Goal: Transaction & Acquisition: Obtain resource

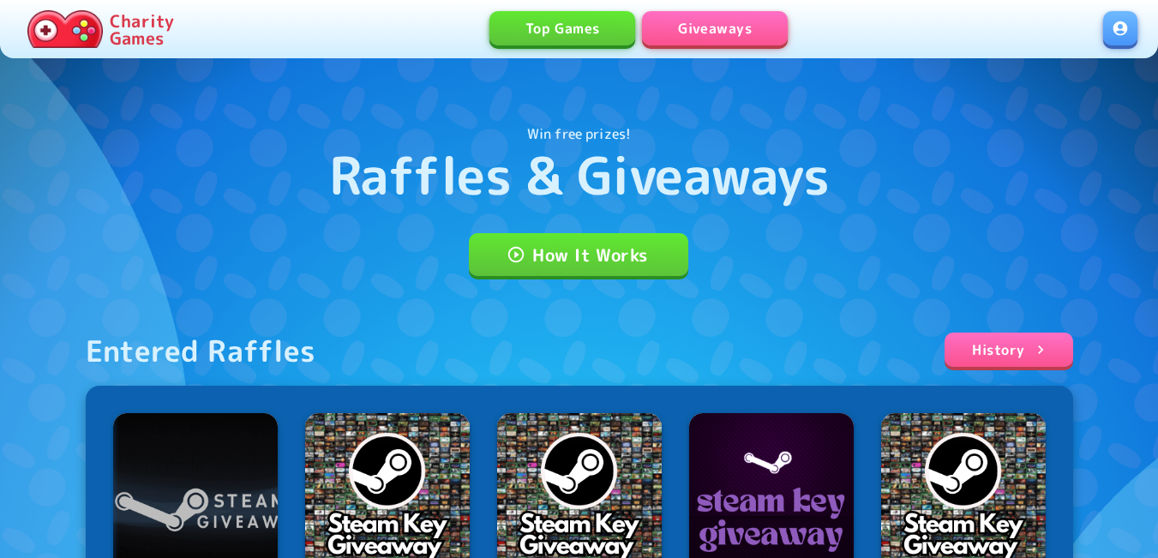
click at [1119, 36] on link at bounding box center [1120, 28] width 34 height 34
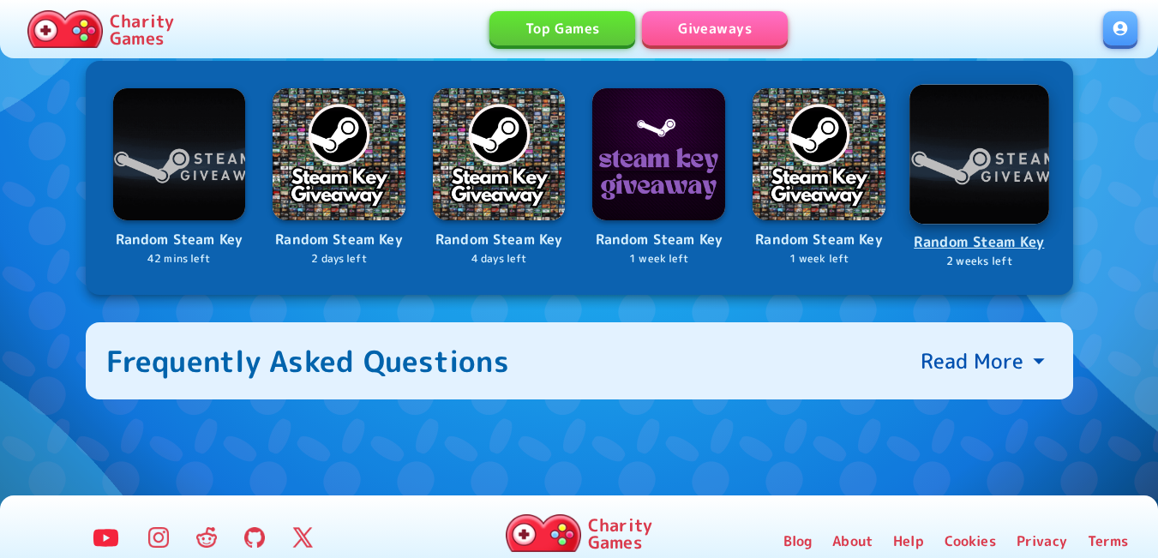
scroll to position [686, 0]
click at [982, 153] on img at bounding box center [979, 154] width 140 height 140
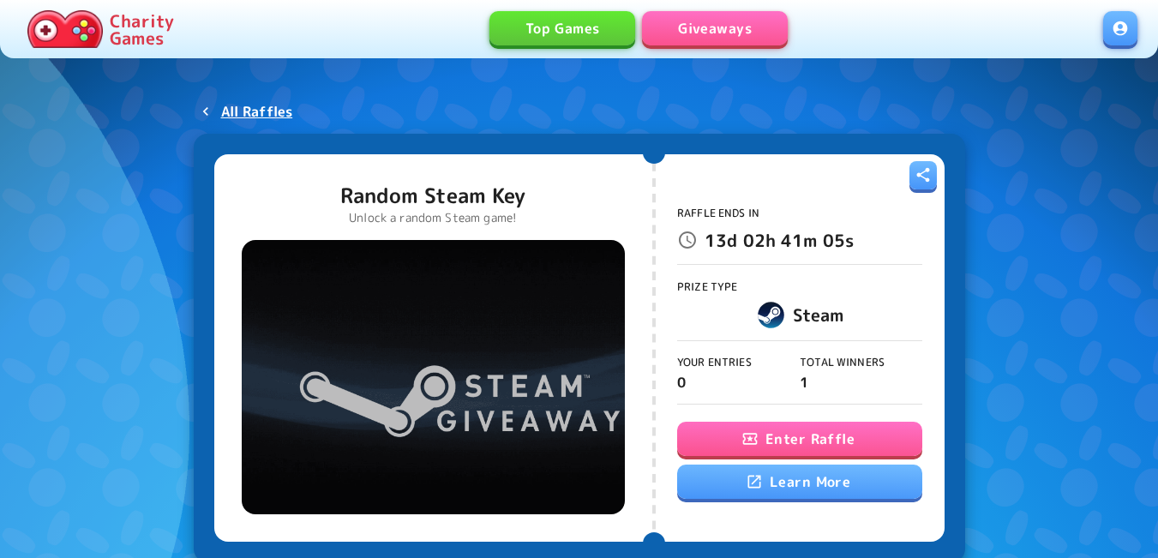
click at [760, 434] on button "Enter Raffle" at bounding box center [799, 439] width 245 height 34
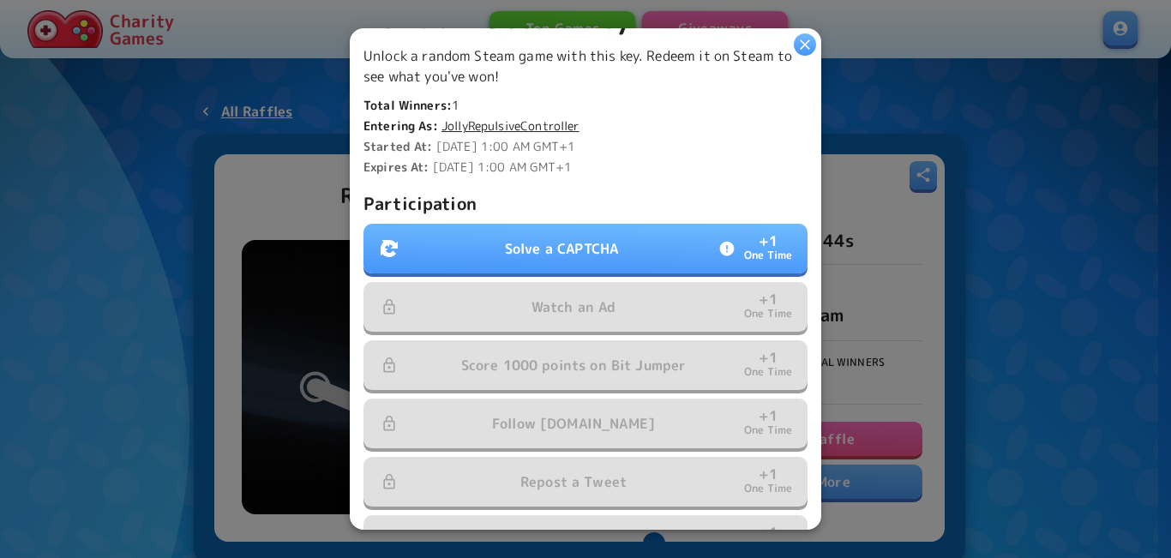
scroll to position [428, 0]
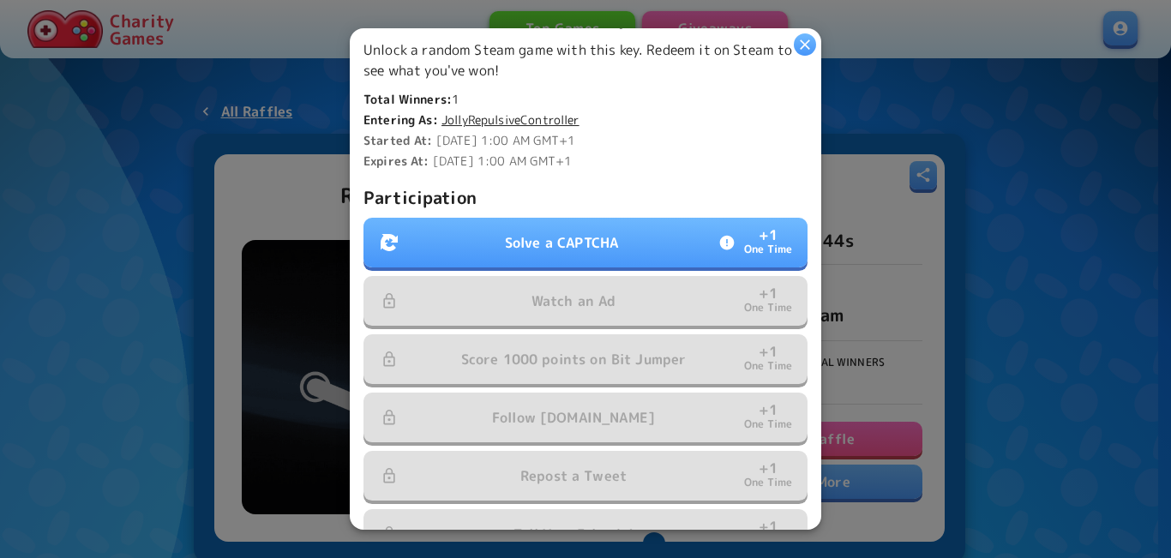
click at [585, 219] on button "Solve a CAPTCHA + 1 One Time" at bounding box center [585, 243] width 444 height 50
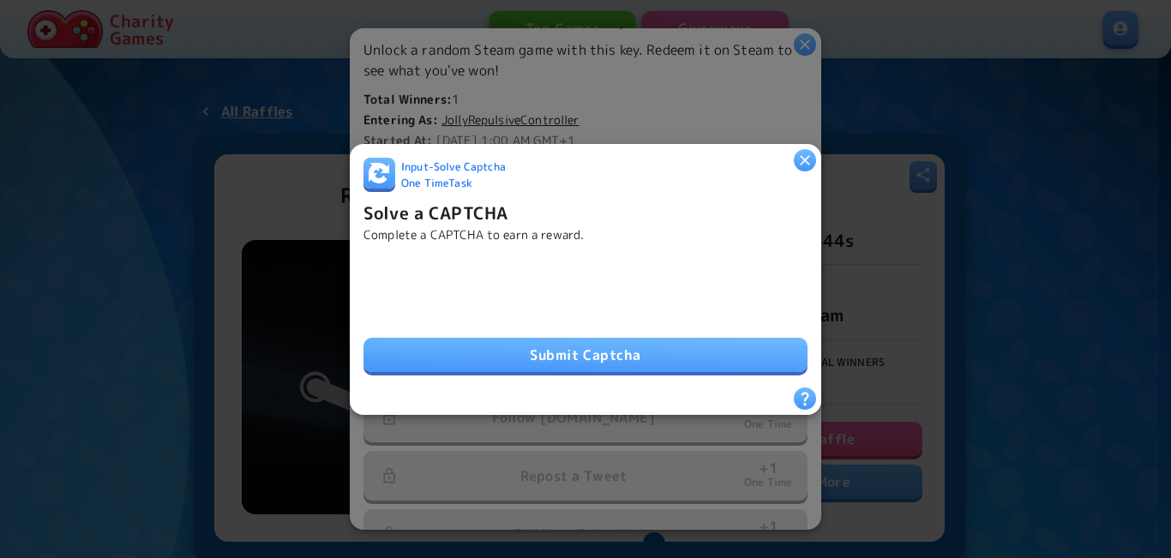
click at [512, 344] on button "Submit Captcha" at bounding box center [585, 355] width 444 height 34
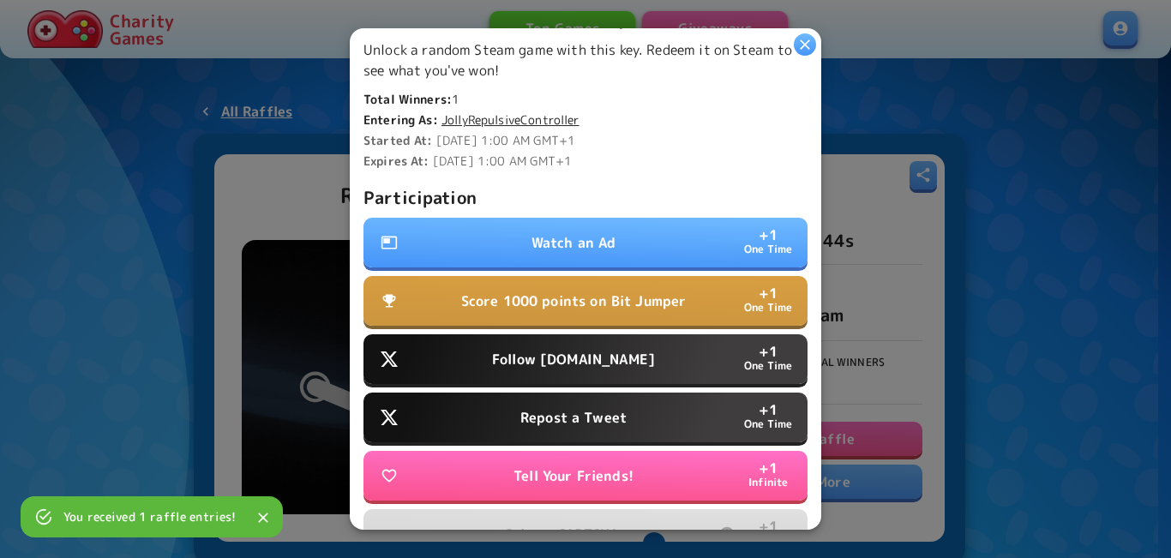
click at [565, 242] on p "Watch an Ad" at bounding box center [573, 242] width 85 height 21
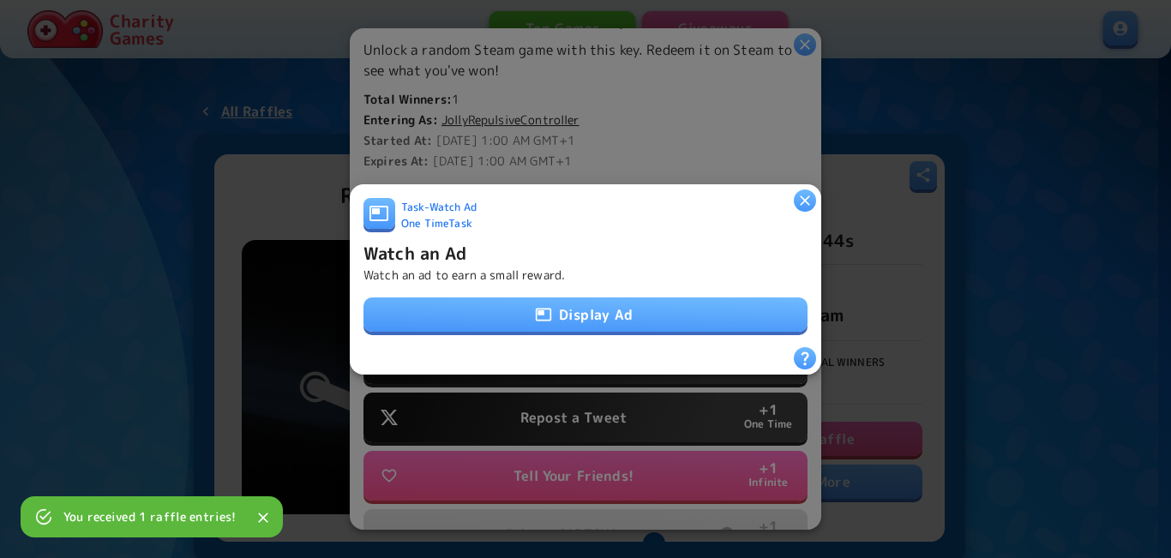
click at [535, 316] on icon "button" at bounding box center [543, 314] width 17 height 17
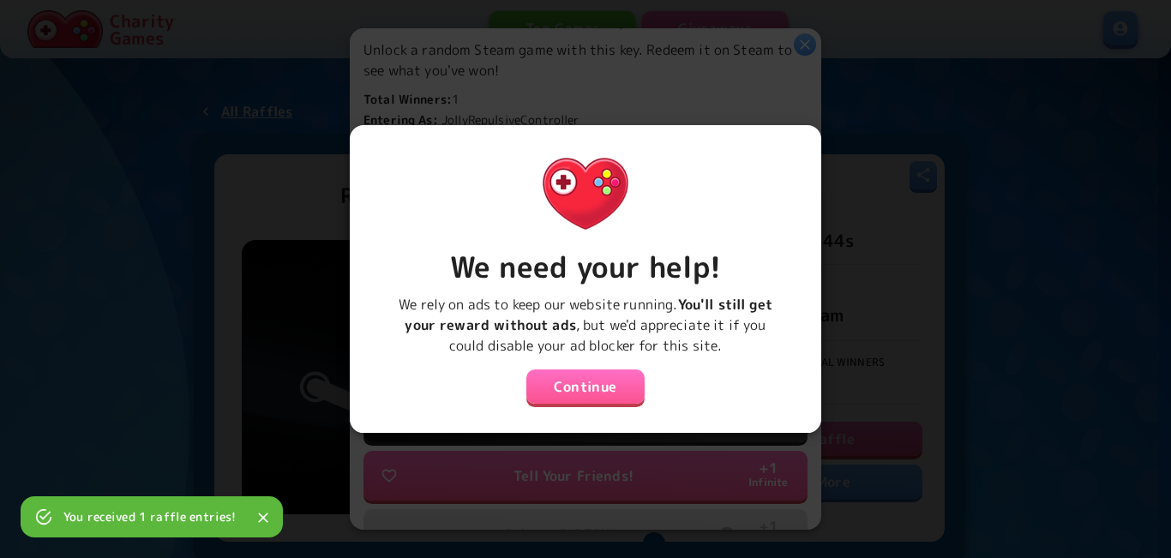
click at [555, 383] on button "Continue" at bounding box center [585, 386] width 118 height 34
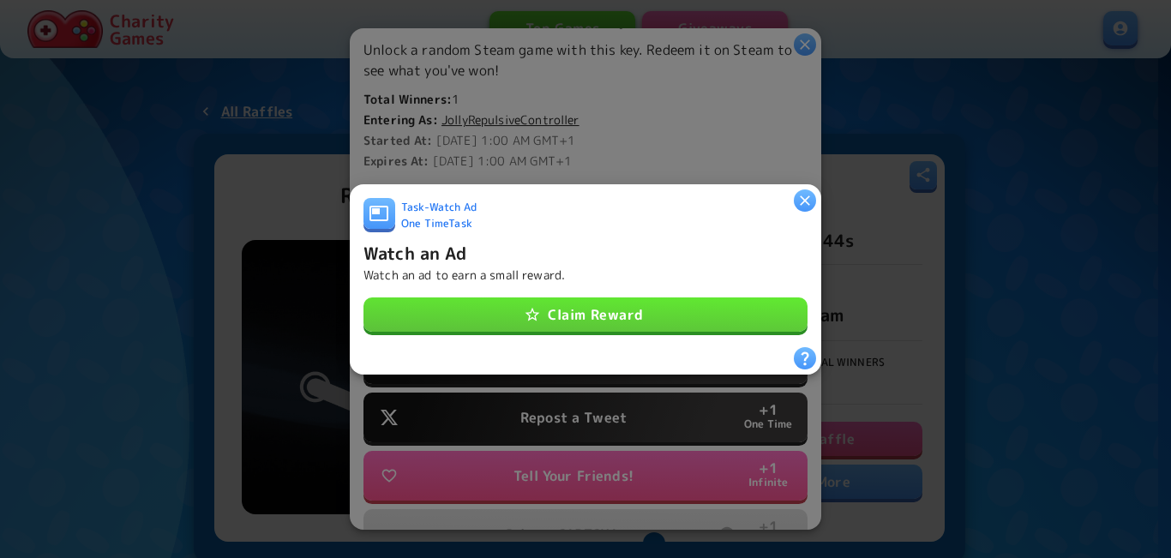
click at [560, 313] on button "Claim Reward" at bounding box center [585, 314] width 444 height 34
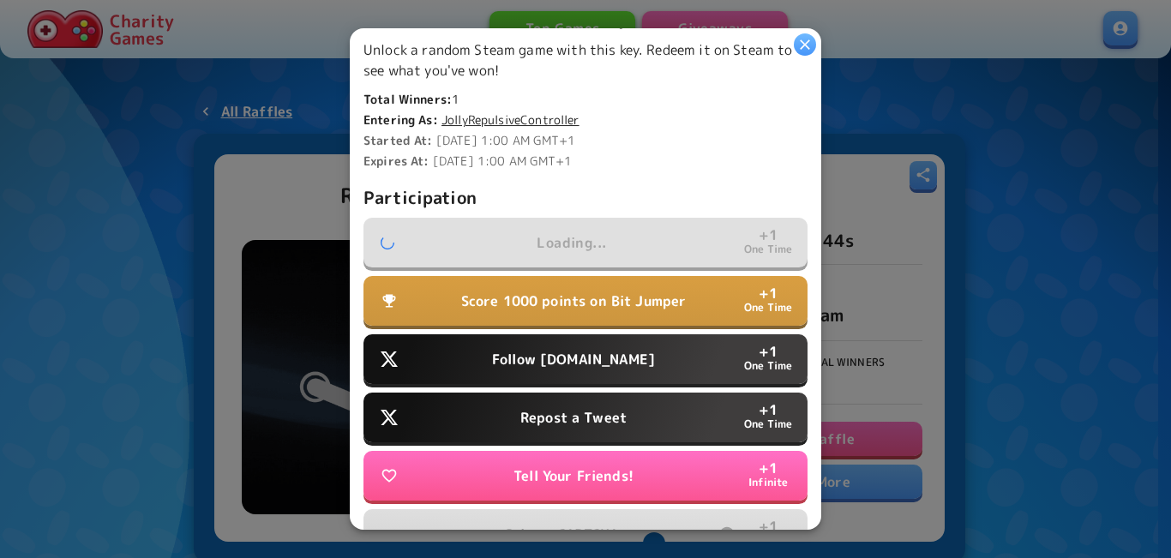
click at [554, 349] on p "Follow Water.org" at bounding box center [573, 359] width 163 height 21
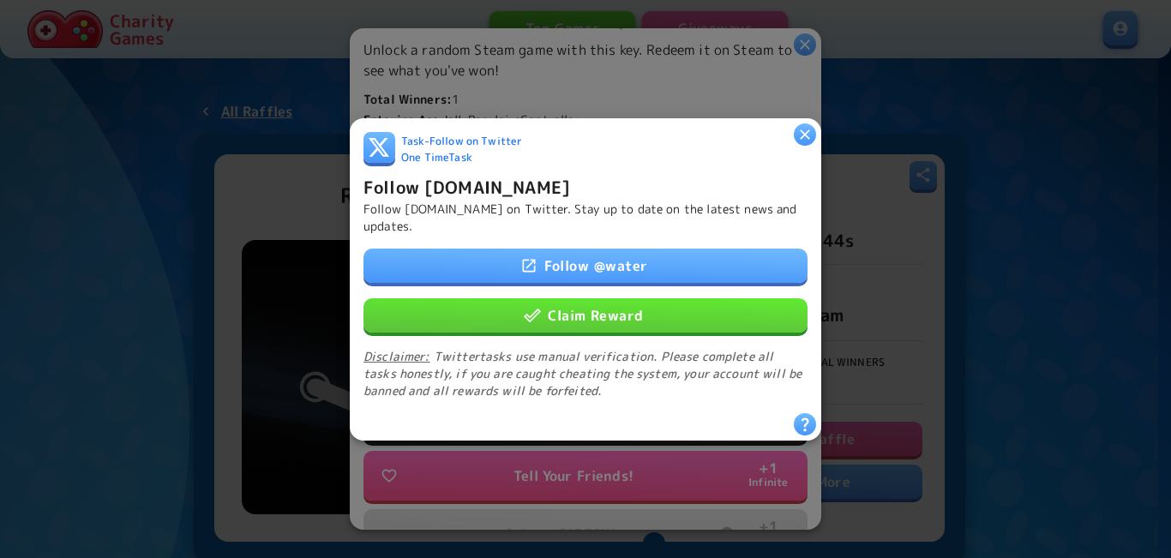
click at [568, 311] on button "Claim Reward" at bounding box center [585, 314] width 444 height 34
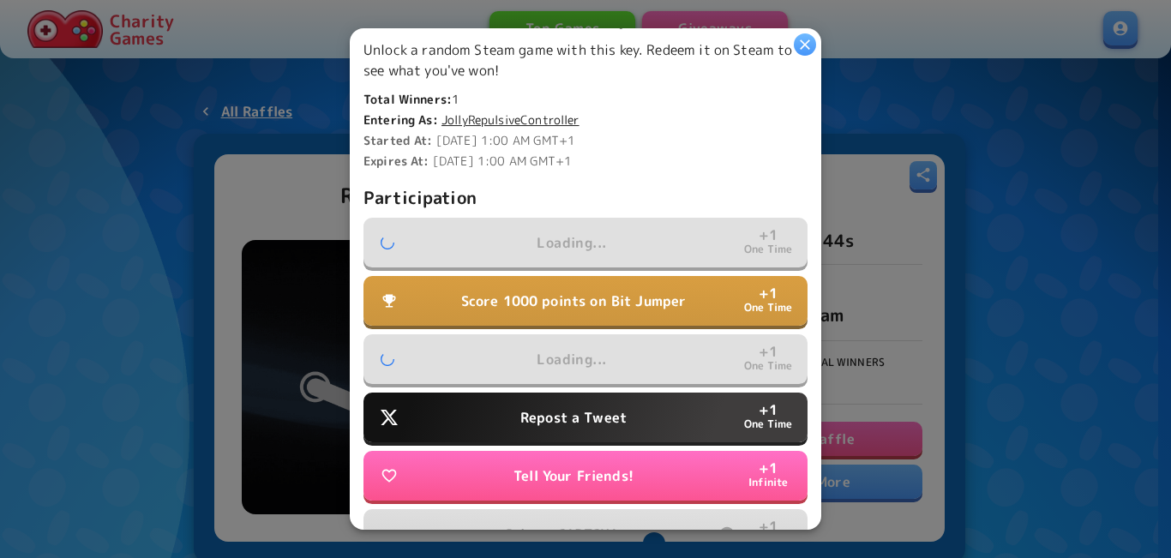
click at [574, 399] on button "Repost a Tweet + 1 One Time" at bounding box center [585, 417] width 444 height 50
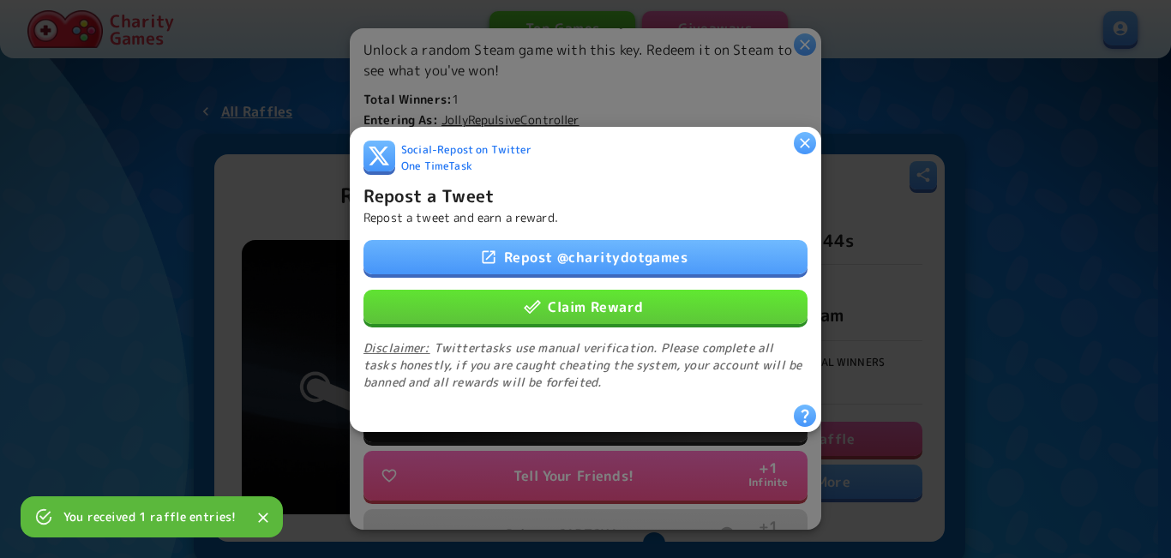
click at [581, 277] on div "Repost @ charitydotgames Claim Reward Disclaimer: Twitter tasks use manual veri…" at bounding box center [585, 314] width 444 height 151
click at [582, 291] on button "Claim Reward" at bounding box center [585, 306] width 444 height 34
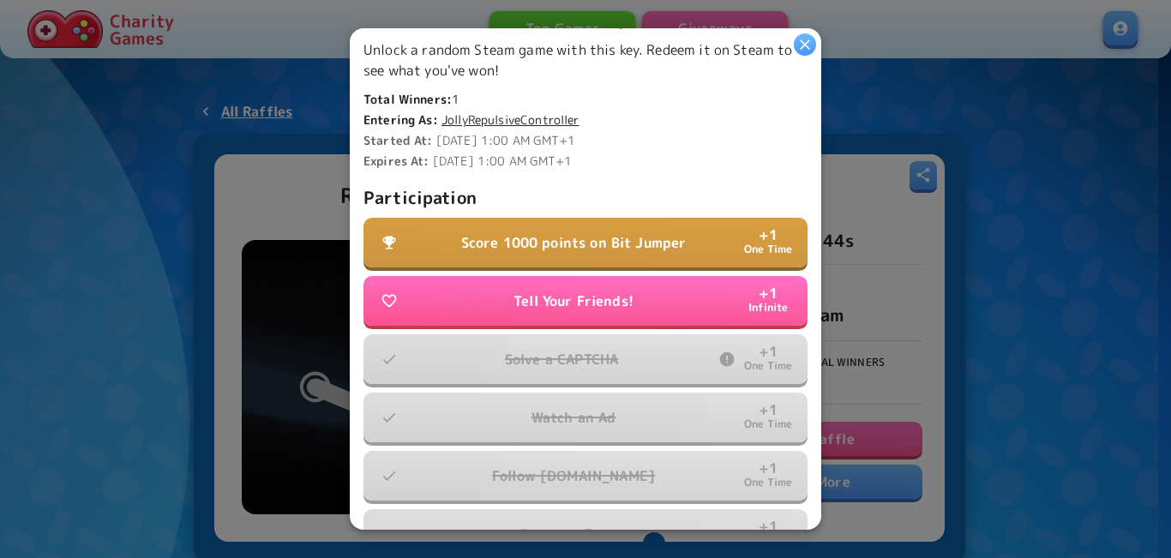
click at [698, 232] on button "Score 1000 points on Bit Jumper + 1 One Time" at bounding box center [585, 243] width 444 height 50
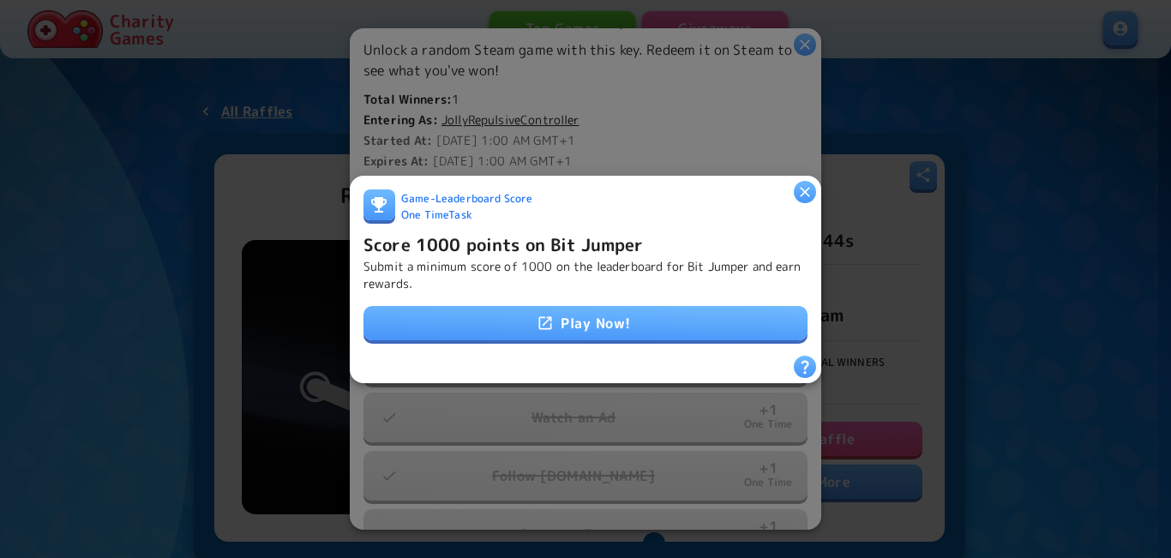
click at [602, 320] on link "Play Now!" at bounding box center [585, 323] width 444 height 34
click at [436, 230] on h6 "Score 1000 points on Bit Jumper" at bounding box center [503, 243] width 280 height 27
click at [438, 245] on h6 "Score 1000 points on Bit Jumper" at bounding box center [503, 243] width 280 height 27
click at [460, 239] on h6 "Score 1000 points on Bit Jumper" at bounding box center [503, 243] width 280 height 27
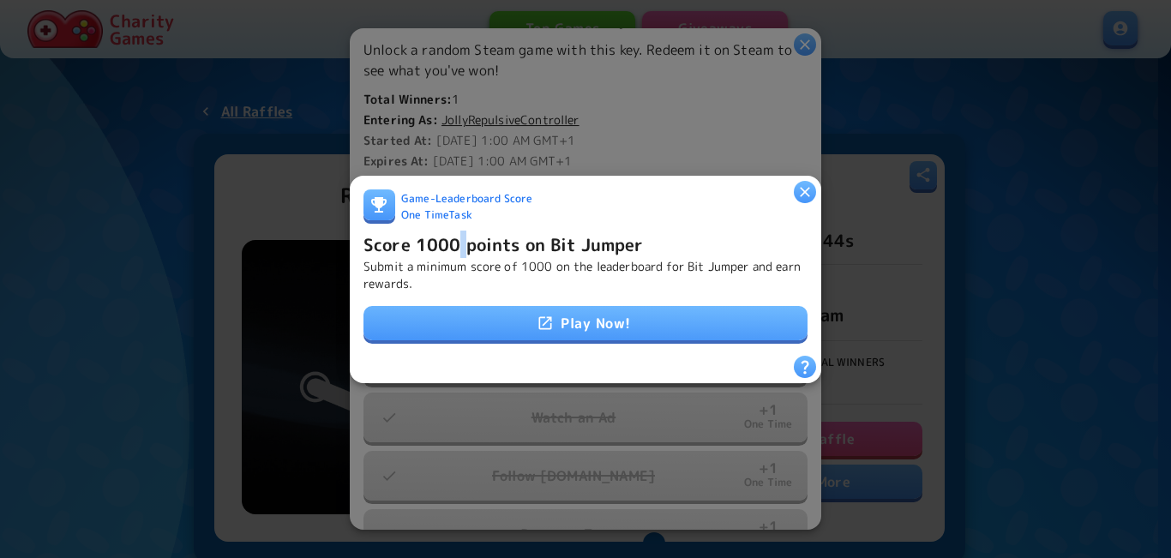
click at [460, 239] on h6 "Score 1000 points on Bit Jumper" at bounding box center [503, 243] width 280 height 27
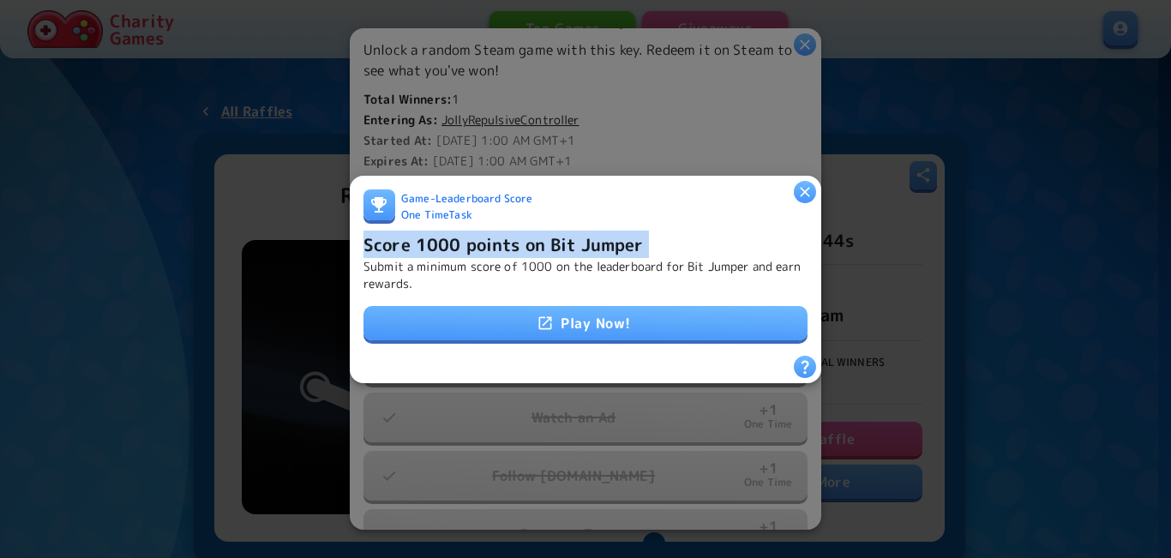
click at [460, 239] on h6 "Score 1000 points on Bit Jumper" at bounding box center [503, 243] width 280 height 27
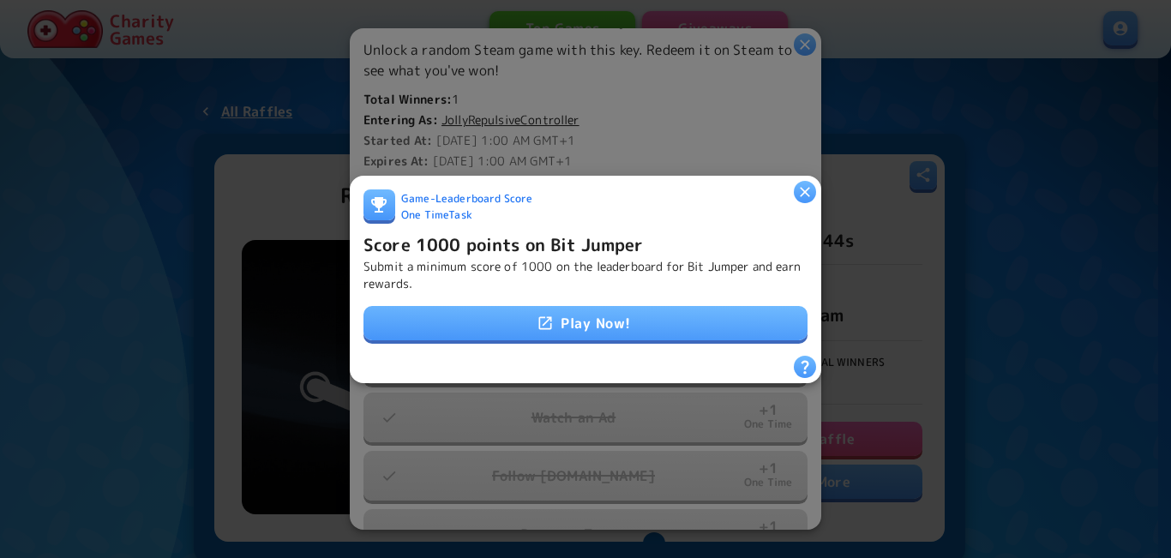
click at [544, 261] on p "Submit a minimum score of 1000 on the leaderboard for Bit Jumper and earn rewar…" at bounding box center [585, 274] width 444 height 34
click at [559, 259] on p "Submit a minimum score of 1000 on the leaderboard for Bit Jumper and earn rewar…" at bounding box center [585, 274] width 444 height 34
click at [495, 261] on p "Submit a minimum score of 1000 on the leaderboard for Bit Jumper and earn rewar…" at bounding box center [585, 274] width 444 height 34
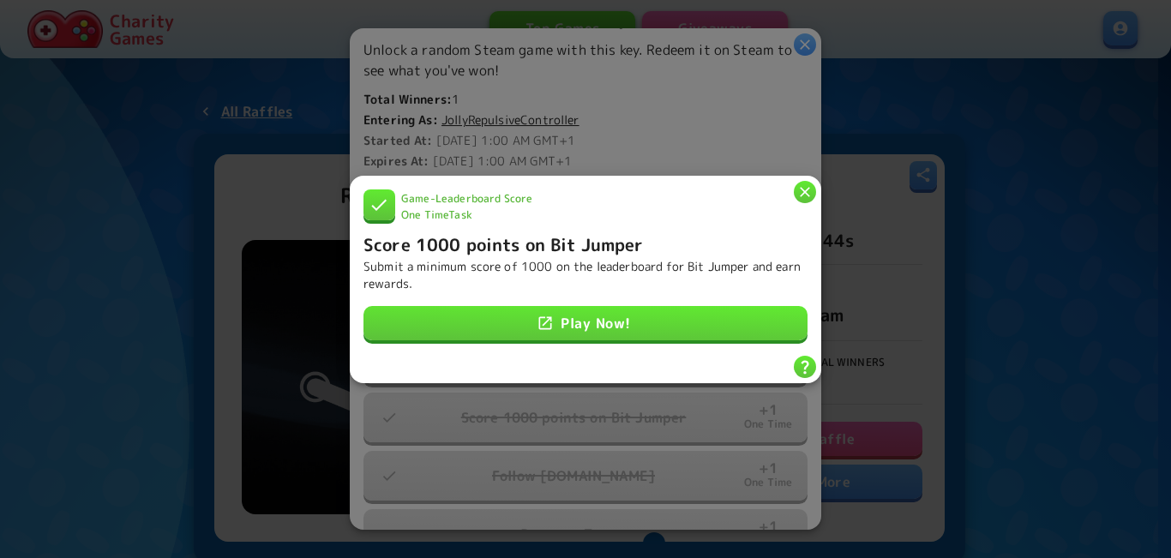
click at [806, 188] on icon "button" at bounding box center [805, 192] width 10 height 10
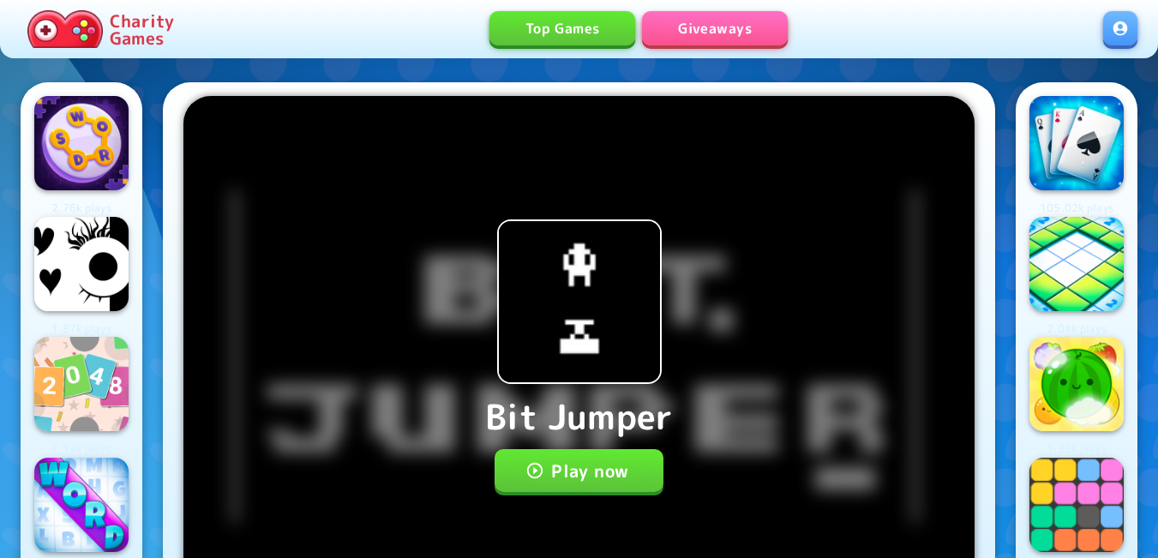
click at [620, 470] on button "Play now" at bounding box center [578, 470] width 169 height 43
